Goal: Book appointment/travel/reservation

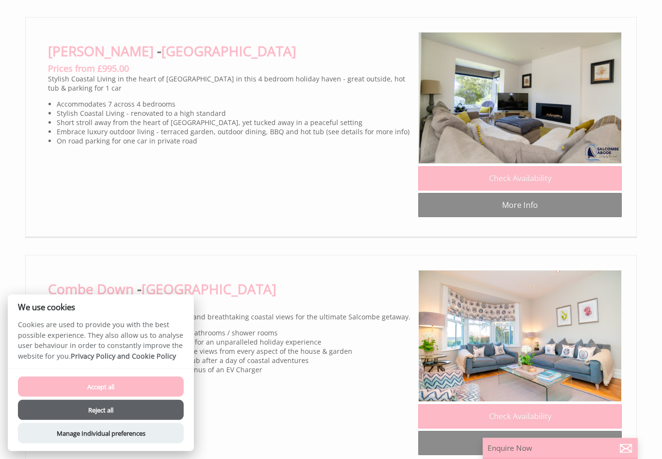
scroll to position [843, 0]
click at [54, 397] on button "Accept all" at bounding box center [101, 387] width 166 height 20
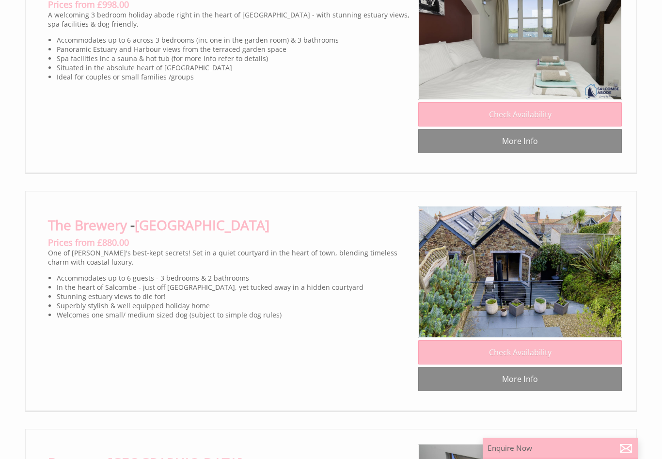
click at [583, 352] on link "Check Availability" at bounding box center [520, 353] width 204 height 24
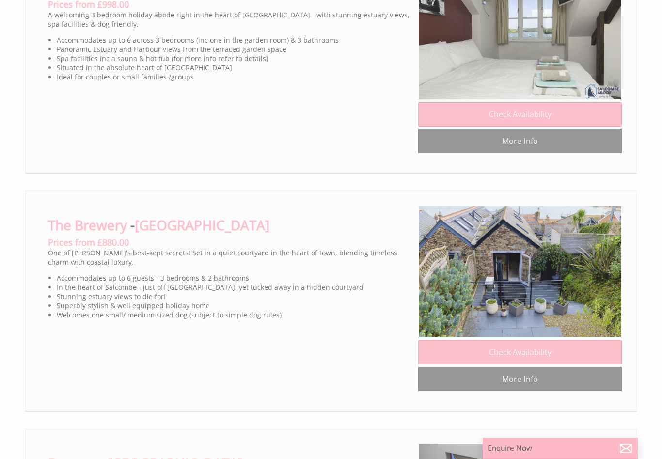
scroll to position [1859, 0]
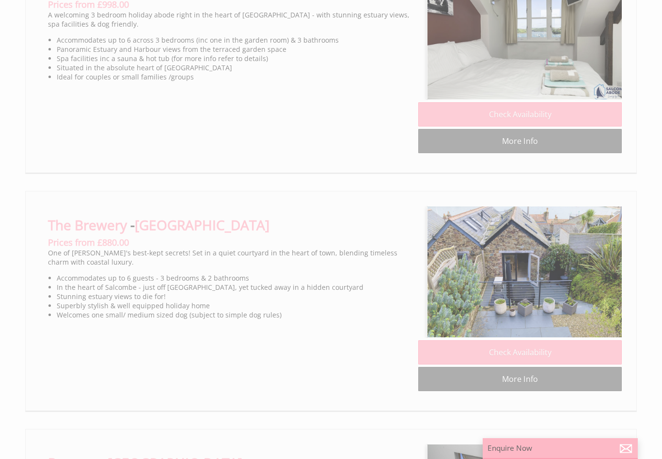
scroll to position [0, 9]
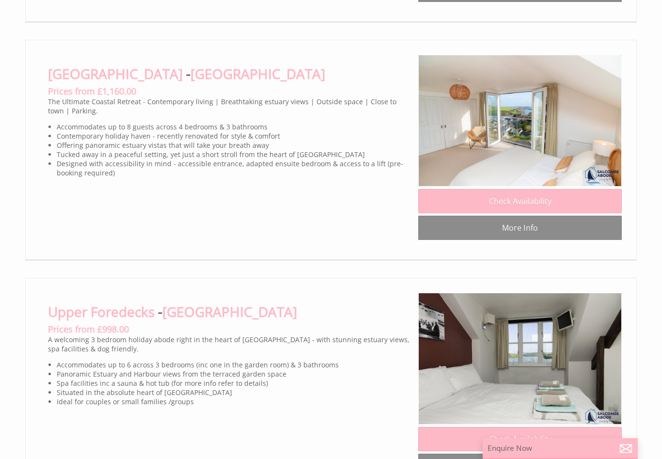
scroll to position [1533, 0]
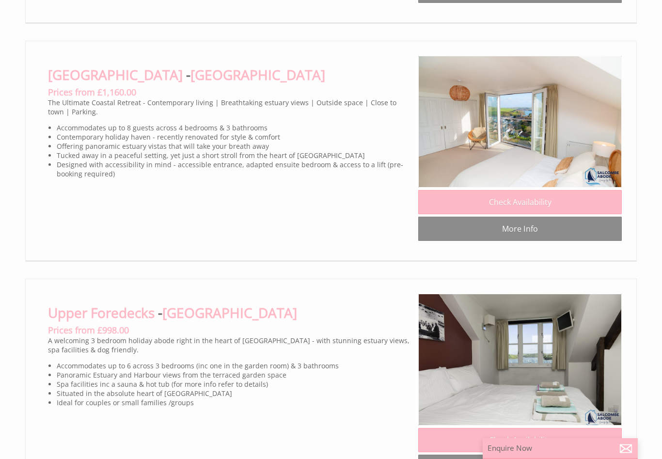
click at [585, 428] on link "Check Availability" at bounding box center [520, 440] width 204 height 24
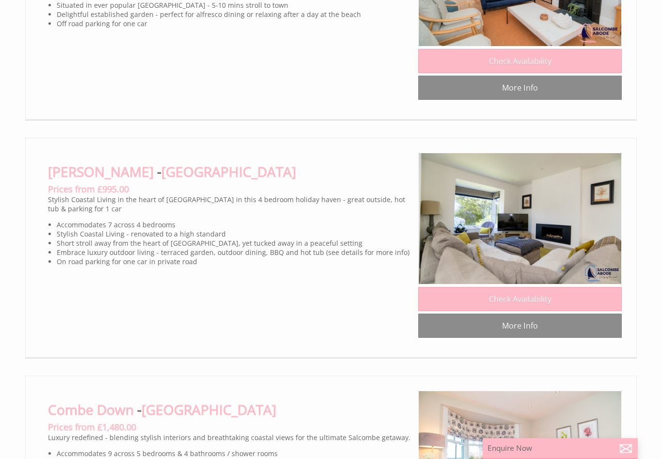
click at [575, 293] on link "Check Availability" at bounding box center [520, 299] width 204 height 24
